Goal: Task Accomplishment & Management: Manage account settings

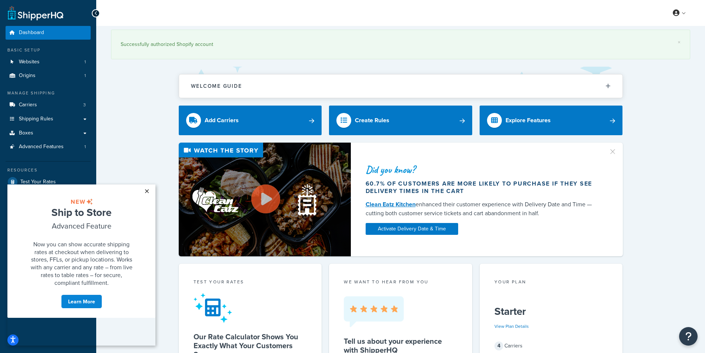
click at [147, 191] on link "×" at bounding box center [146, 190] width 13 height 13
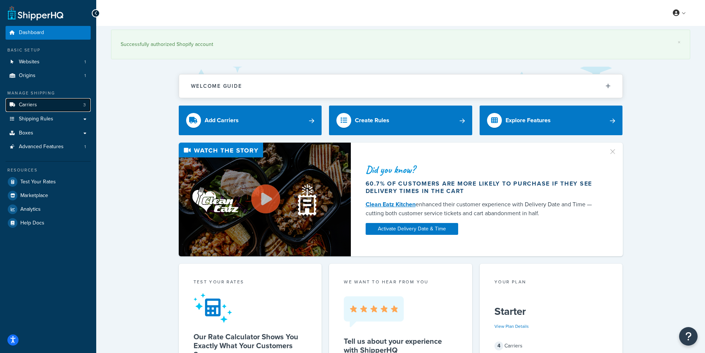
click at [31, 104] on span "Carriers" at bounding box center [28, 105] width 18 height 6
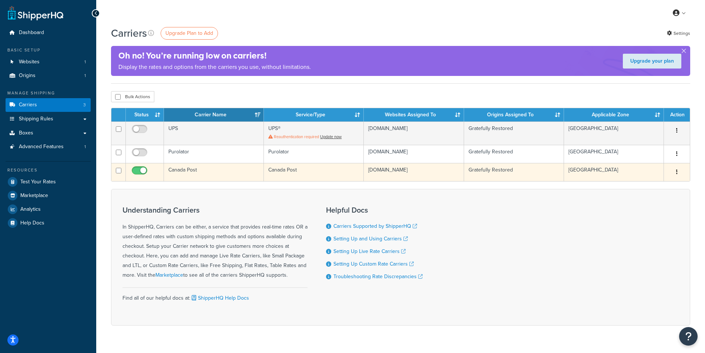
click at [675, 171] on button "button" at bounding box center [676, 172] width 10 height 12
click at [630, 185] on link "Edit" at bounding box center [646, 186] width 58 height 15
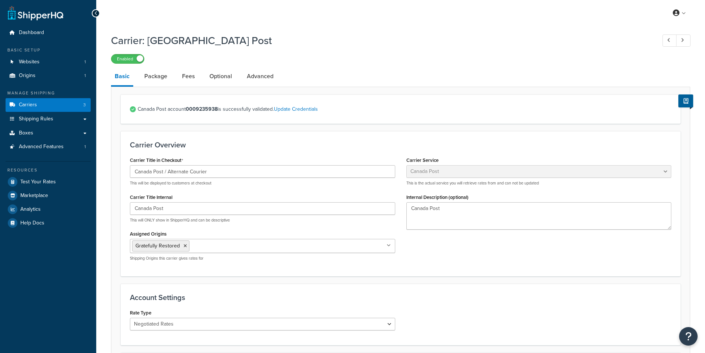
select select "canadaPost"
select select "NEGOTIATED"
click at [189, 171] on input "Canada Post / Alternate Courier" at bounding box center [262, 171] width 265 height 13
